Goal: Task Accomplishment & Management: Complete application form

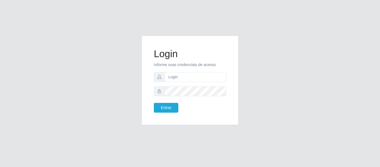
type input "chris.brito6@gmail.com"
click at [154, 103] on button "Entrar" at bounding box center [166, 108] width 24 height 10
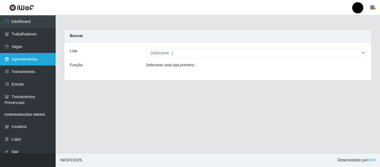
click at [21, 57] on link "Agendamentos" at bounding box center [28, 59] width 56 height 13
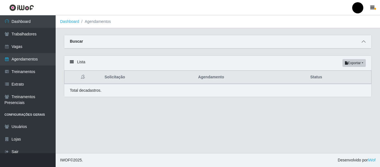
click at [365, 41] on icon at bounding box center [364, 42] width 4 height 4
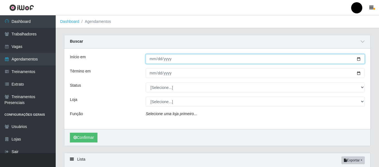
click at [358, 59] on input "Início em" at bounding box center [255, 59] width 219 height 10
type input "2025-08-28"
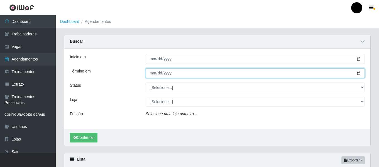
drag, startPoint x: 214, startPoint y: 75, endPoint x: 265, endPoint y: 75, distance: 50.4
click at [219, 75] on input "Término em" at bounding box center [255, 73] width 219 height 10
click at [359, 73] on input "Término em" at bounding box center [255, 73] width 219 height 10
type input "2025-08-28"
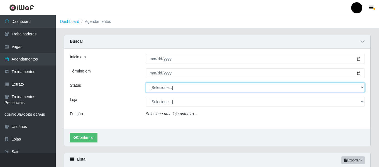
click at [363, 88] on select "[Selecione...] AGENDADO AGUARDANDO LIBERAR EM ANDAMENTO EM REVISÃO FINALIZADO C…" at bounding box center [255, 87] width 219 height 10
select select "AGENDADO"
click at [146, 83] on select "[Selecione...] AGENDADO AGUARDANDO LIBERAR EM ANDAMENTO EM REVISÃO FINALIZADO C…" at bounding box center [255, 87] width 219 height 10
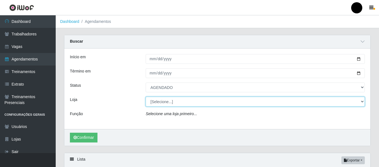
click at [362, 101] on select "[Selecione...] SuperFácil Atacado - Emaús SuperFácil Atacado - Rodoviária Super…" at bounding box center [255, 102] width 219 height 10
select select "408"
click at [146, 97] on select "[Selecione...] SuperFácil Atacado - Emaús SuperFácil Atacado - Rodoviária Super…" at bounding box center [255, 102] width 219 height 10
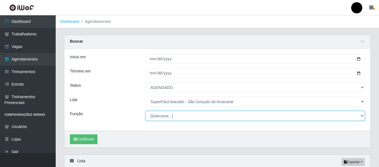
drag, startPoint x: 362, startPoint y: 116, endPoint x: 358, endPoint y: 117, distance: 4.1
click at [362, 116] on select "[Selecione...] Auxiliar de Estacionamento Auxiliar de Estacionamento + Auxiliar…" at bounding box center [255, 116] width 219 height 10
select select "24"
click at [146, 111] on select "[Selecione...] Auxiliar de Estacionamento Auxiliar de Estacionamento + Auxiliar…" at bounding box center [255, 116] width 219 height 10
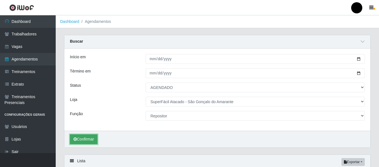
click at [87, 138] on button "Confirmar" at bounding box center [84, 139] width 28 height 10
click at [91, 138] on button "Confirmar" at bounding box center [84, 139] width 28 height 10
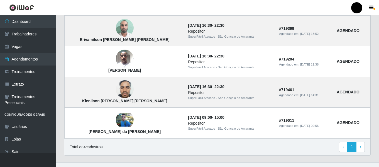
scroll to position [139, 0]
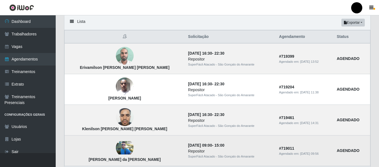
click at [116, 147] on img at bounding box center [125, 147] width 18 height 13
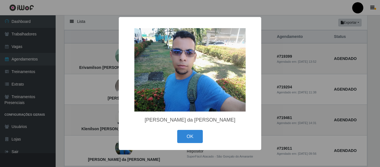
click at [287, 100] on div "× Francisco Jefferson da Silva Ferreira OK Cancel" at bounding box center [190, 83] width 380 height 167
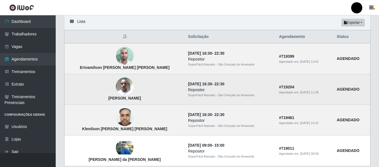
click at [116, 88] on img at bounding box center [125, 87] width 18 height 24
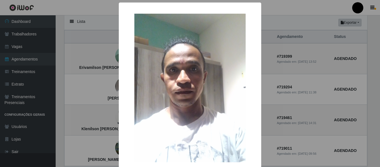
click at [293, 82] on div "× Emanuel Paulino da Silva OK Cancel" at bounding box center [190, 83] width 380 height 167
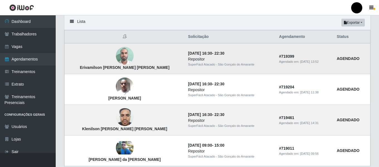
click at [116, 56] on img at bounding box center [125, 56] width 18 height 24
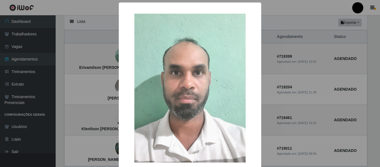
click at [267, 81] on div "× Erivamilson Fernandes de Souza OK Cancel" at bounding box center [190, 83] width 380 height 167
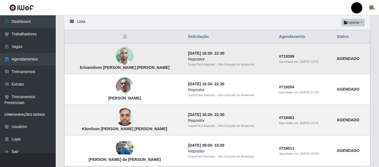
click at [116, 56] on img at bounding box center [125, 56] width 18 height 24
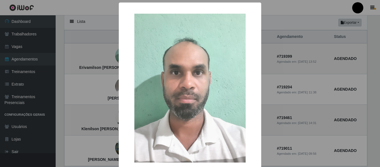
click at [284, 92] on div "× Erivamilson Fernandes de Souza OK Cancel" at bounding box center [190, 83] width 380 height 167
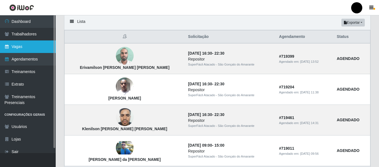
click at [22, 46] on link "Vagas" at bounding box center [28, 46] width 56 height 13
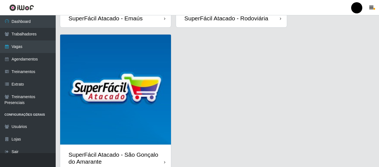
scroll to position [161, 0]
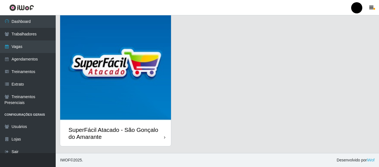
click at [159, 137] on div "SuperFácil Atacado - São Gonçalo do Amarante" at bounding box center [115, 133] width 95 height 14
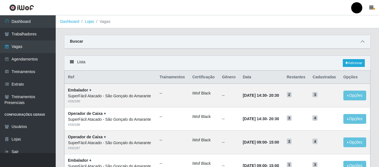
click at [364, 42] on icon at bounding box center [363, 42] width 4 height 4
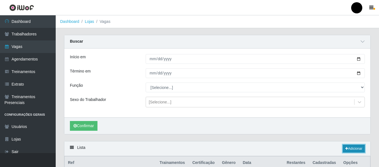
click at [356, 150] on link "Adicionar" at bounding box center [354, 148] width 22 height 8
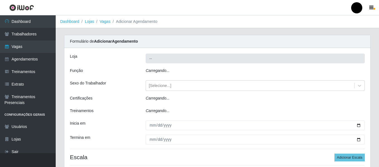
type input "SuperFácil Atacado - São Gonçalo do Amarante"
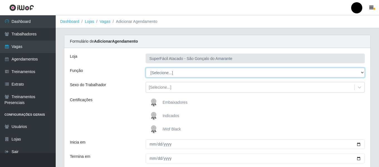
click at [362, 72] on select "[Selecione...] Auxiliar de Estacionamento Auxiliar de Estacionamento + Auxiliar…" at bounding box center [255, 73] width 219 height 10
select select "24"
click at [146, 68] on select "[Selecione...] Auxiliar de Estacionamento Auxiliar de Estacionamento + Auxiliar…" at bounding box center [255, 73] width 219 height 10
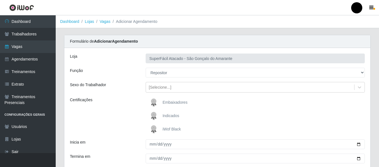
click at [176, 129] on span "iWof Black" at bounding box center [172, 129] width 18 height 4
click at [0, 0] on input "iWof Black" at bounding box center [0, 0] width 0 height 0
click at [360, 86] on icon at bounding box center [360, 87] width 6 height 6
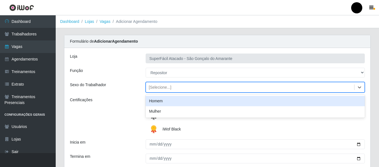
click at [206, 101] on div "Homem" at bounding box center [255, 101] width 219 height 10
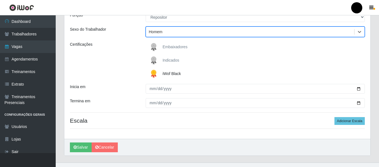
scroll to position [56, 0]
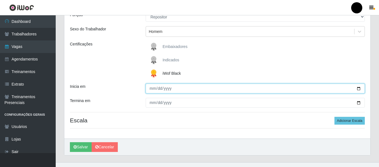
click at [360, 89] on input "Inicia em" at bounding box center [255, 89] width 219 height 10
type input "2025-08-29"
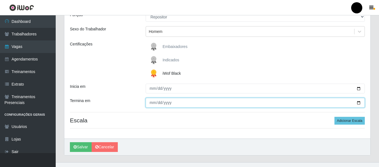
click at [360, 102] on input "Termina em" at bounding box center [255, 103] width 219 height 10
type input "2025-08-29"
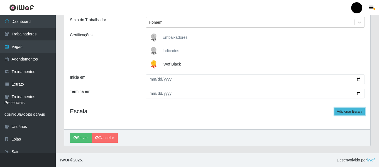
click at [342, 110] on button "Adicionar Escala" at bounding box center [349, 111] width 30 height 8
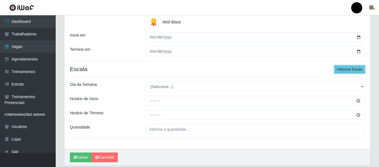
scroll to position [121, 0]
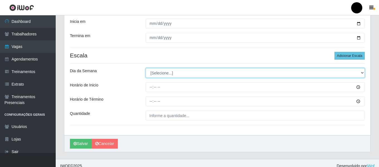
click at [362, 73] on select "[Selecione...] Segunda Terça Quarta Quinta Sexta Sábado Domingo" at bounding box center [255, 73] width 219 height 10
select select "5"
click at [146, 68] on select "[Selecione...] Segunda Terça Quarta Quinta Sexta Sábado Domingo" at bounding box center [255, 73] width 219 height 10
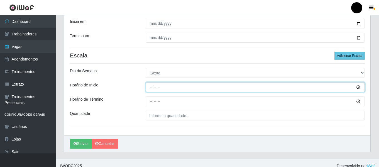
click at [152, 86] on input "Horário de Inicio" at bounding box center [255, 87] width 219 height 10
type input "09:00"
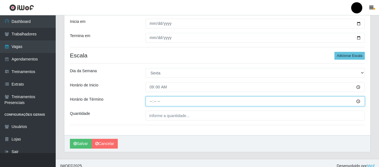
click at [150, 99] on input "Horário de Término" at bounding box center [255, 101] width 219 height 10
type input "15:00"
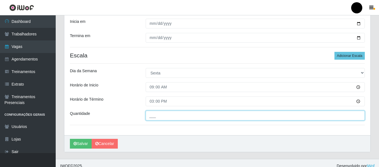
click at [157, 116] on input "___" at bounding box center [255, 116] width 219 height 10
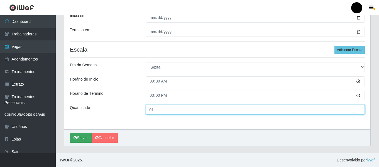
type input "01_"
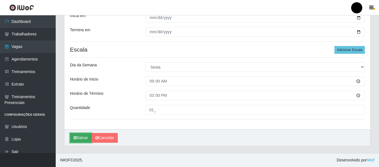
click at [80, 138] on button "Salvar" at bounding box center [81, 138] width 22 height 10
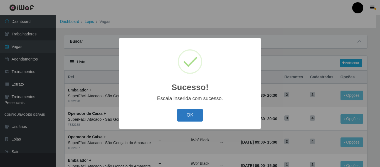
click at [190, 116] on button "OK" at bounding box center [190, 115] width 26 height 13
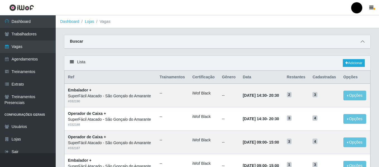
click at [361, 42] on icon at bounding box center [363, 42] width 4 height 4
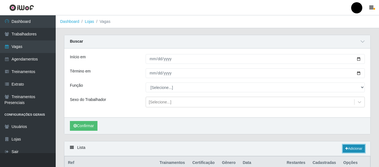
click at [356, 149] on link "Adicionar" at bounding box center [354, 148] width 22 height 8
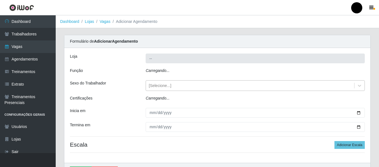
type input "SuperFácil Atacado - São Gonçalo do Amarante"
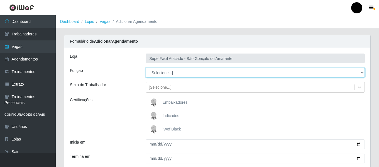
click at [362, 72] on select "[Selecione...] Auxiliar de Estacionamento Auxiliar de Estacionamento + Auxiliar…" at bounding box center [255, 73] width 219 height 10
select select "24"
click at [146, 68] on select "[Selecione...] Auxiliar de Estacionamento Auxiliar de Estacionamento + Auxiliar…" at bounding box center [255, 73] width 219 height 10
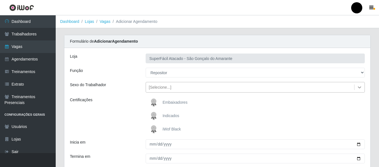
click at [360, 87] on icon at bounding box center [360, 87] width 6 height 6
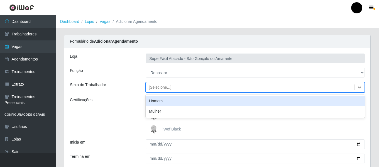
click at [303, 100] on div "Homem" at bounding box center [255, 101] width 219 height 10
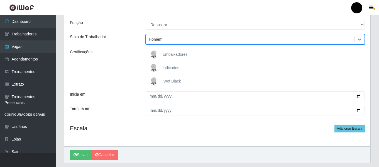
scroll to position [56, 0]
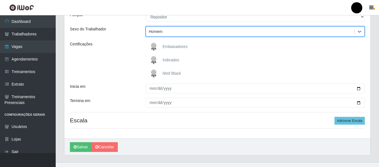
click at [174, 74] on span "iWof Black" at bounding box center [172, 73] width 18 height 4
click at [0, 0] on input "iWof Black" at bounding box center [0, 0] width 0 height 0
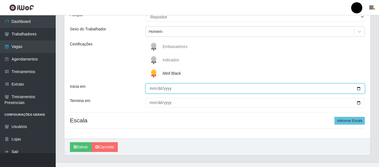
click at [359, 89] on input "Inicia em" at bounding box center [255, 89] width 219 height 10
type input "2025-08-29"
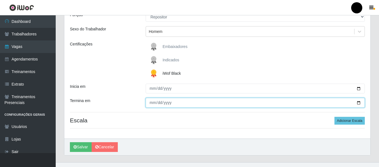
click at [357, 102] on input "Termina em" at bounding box center [255, 103] width 219 height 10
type input "2025-08-29"
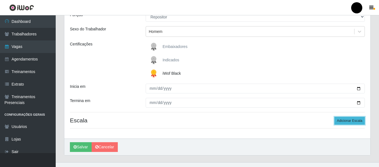
click at [344, 121] on button "Adicionar Escala" at bounding box center [349, 121] width 30 height 8
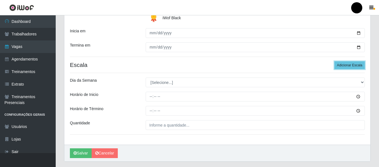
scroll to position [111, 0]
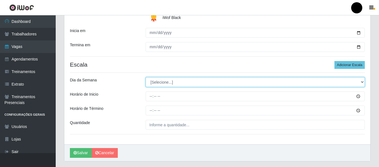
click at [362, 82] on select "[Selecione...] Segunda Terça Quarta Quinta Sexta Sábado Domingo" at bounding box center [255, 82] width 219 height 10
select select "5"
click at [146, 77] on select "[Selecione...] Segunda Terça Quarta Quinta Sexta Sábado Domingo" at bounding box center [255, 82] width 219 height 10
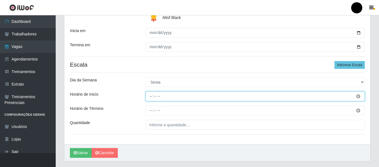
click at [153, 96] on input "Horário de Inicio" at bounding box center [255, 96] width 219 height 10
type input "16:30"
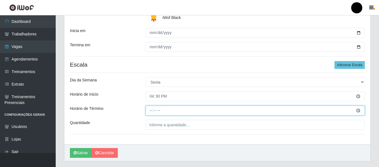
click at [151, 109] on input "Horário de Término" at bounding box center [255, 111] width 219 height 10
type input "22:30"
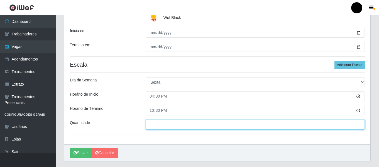
click at [165, 125] on input "___" at bounding box center [255, 125] width 219 height 10
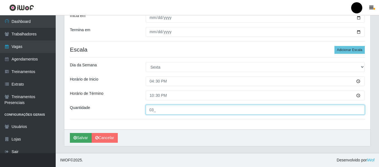
type input "03_"
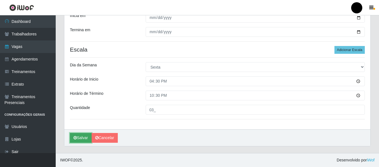
click at [82, 138] on button "Salvar" at bounding box center [81, 138] width 22 height 10
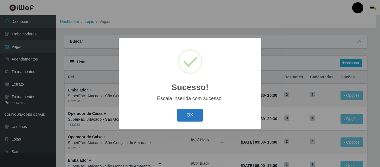
click at [189, 117] on button "OK" at bounding box center [190, 115] width 26 height 13
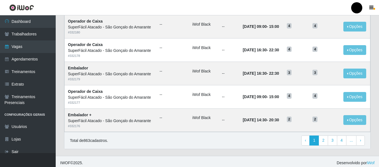
scroll to position [305, 0]
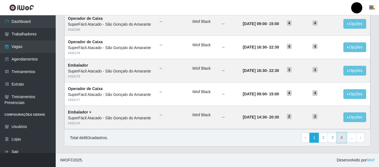
click at [344, 137] on link "4" at bounding box center [341, 138] width 9 height 10
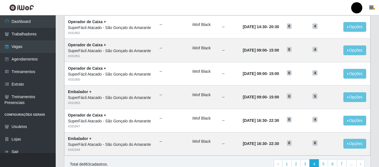
scroll to position [305, 0]
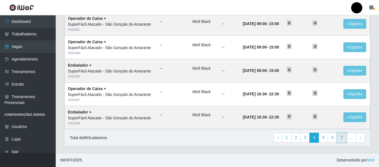
click at [341, 138] on link "7" at bounding box center [341, 138] width 9 height 10
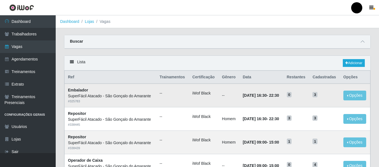
scroll to position [28, 0]
